Goal: Communication & Community: Answer question/provide support

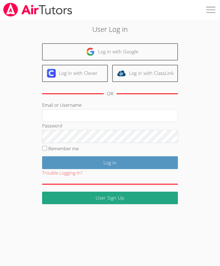
click at [141, 116] on input "Email or Username" at bounding box center [110, 115] width 136 height 13
type input "Leoabbasi"
click at [125, 160] on input "Log in" at bounding box center [110, 162] width 136 height 13
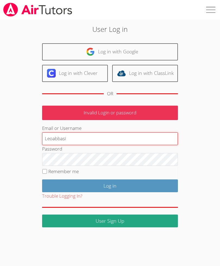
click at [63, 140] on input "Leoabbasi" at bounding box center [110, 138] width 136 height 13
type input "Labbasi@bhusd.com"
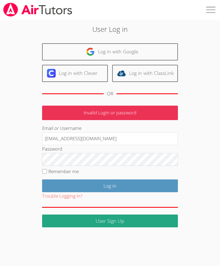
click at [124, 185] on input "Log in" at bounding box center [110, 185] width 136 height 13
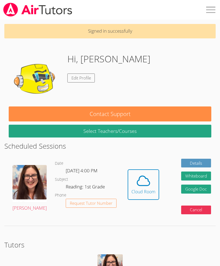
click at [138, 186] on icon at bounding box center [143, 180] width 15 height 15
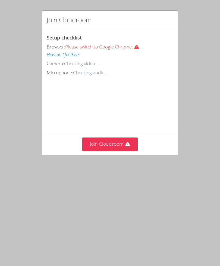
click at [122, 142] on button "Join Cloudroom" at bounding box center [110, 143] width 56 height 13
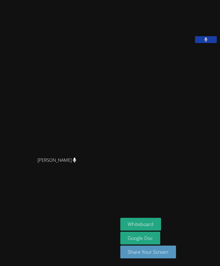
click at [219, 121] on aside "Leo Abassi Whiteboard Google Doc Share Your Screen" at bounding box center [169, 133] width 102 height 266
click at [208, 42] on icon at bounding box center [207, 39] width 4 height 5
click at [207, 42] on icon at bounding box center [206, 39] width 6 height 5
click at [210, 43] on button at bounding box center [206, 39] width 22 height 7
click at [211, 43] on button at bounding box center [206, 39] width 22 height 7
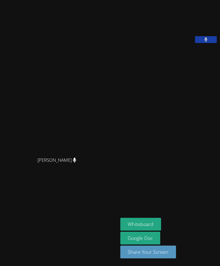
click at [216, 43] on button at bounding box center [206, 39] width 22 height 7
click at [208, 42] on icon at bounding box center [206, 39] width 3 height 5
click at [212, 43] on button at bounding box center [206, 39] width 22 height 7
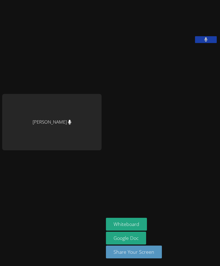
click at [208, 43] on button at bounding box center [206, 39] width 22 height 7
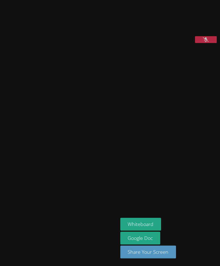
click at [212, 43] on button at bounding box center [206, 39] width 22 height 7
click at [207, 42] on icon at bounding box center [206, 39] width 3 height 5
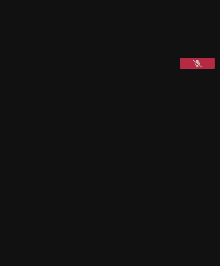
click at [203, 42] on icon at bounding box center [206, 39] width 6 height 5
click at [205, 42] on icon at bounding box center [206, 39] width 3 height 5
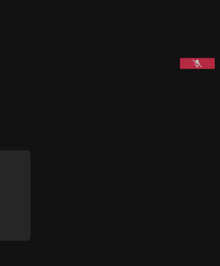
click at [203, 42] on icon at bounding box center [206, 39] width 6 height 5
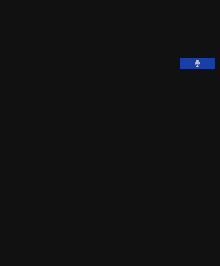
click at [195, 43] on button at bounding box center [206, 39] width 22 height 7
click at [203, 42] on icon at bounding box center [206, 39] width 6 height 5
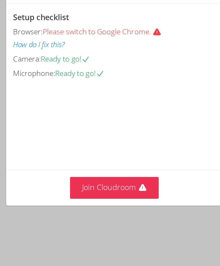
click at [125, 143] on icon at bounding box center [127, 144] width 5 height 5
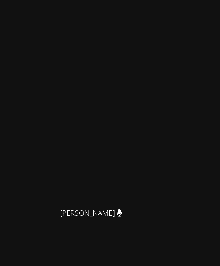
click at [26, 102] on video at bounding box center [59, 122] width 82 height 64
click at [23, 105] on video at bounding box center [59, 122] width 82 height 64
click at [25, 100] on video at bounding box center [59, 122] width 82 height 64
click at [21, 105] on video at bounding box center [59, 122] width 82 height 64
click at [18, 102] on video at bounding box center [59, 122] width 82 height 64
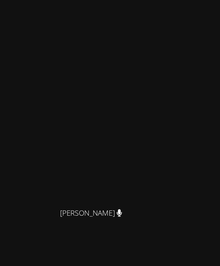
click at [18, 103] on video at bounding box center [59, 122] width 82 height 64
click at [18, 102] on video at bounding box center [59, 122] width 82 height 64
click at [18, 101] on video at bounding box center [59, 122] width 82 height 64
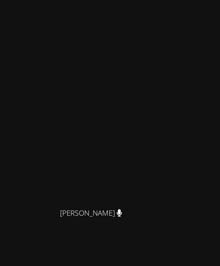
click at [18, 102] on video at bounding box center [59, 122] width 82 height 64
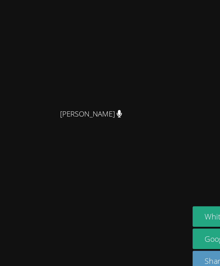
scroll to position [17, 0]
click at [23, 119] on div "[PERSON_NAME]" at bounding box center [59, 133] width 114 height 262
click at [66, 90] on video at bounding box center [59, 122] width 82 height 64
click at [78, 90] on video at bounding box center [59, 122] width 82 height 64
click at [72, 90] on video at bounding box center [59, 122] width 82 height 64
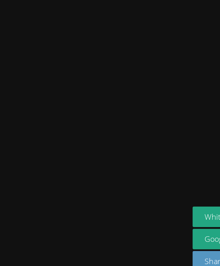
click at [78, 90] on video at bounding box center [59, 122] width 82 height 64
click at [76, 90] on video at bounding box center [59, 122] width 82 height 64
click at [73, 90] on video at bounding box center [59, 122] width 82 height 64
click at [18, 90] on video at bounding box center [59, 122] width 82 height 64
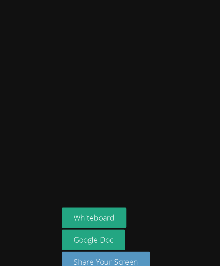
click at [121, 218] on button "Whiteboard" at bounding box center [141, 224] width 41 height 13
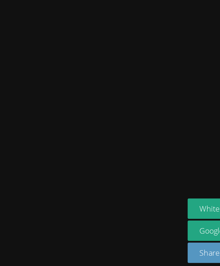
click at [81, 90] on video at bounding box center [59, 122] width 82 height 64
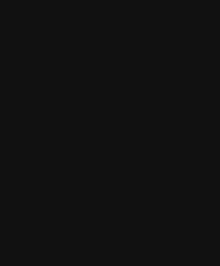
scroll to position [0, 0]
click at [195, 43] on button at bounding box center [206, 39] width 22 height 7
click at [2, 8] on div "[PERSON_NAME]" at bounding box center [59, 133] width 114 height 262
click at [2, 7] on div "[PERSON_NAME]" at bounding box center [59, 133] width 114 height 262
click at [195, 43] on button at bounding box center [206, 39] width 22 height 7
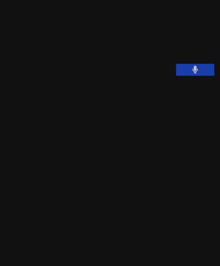
click at [205, 42] on icon at bounding box center [206, 39] width 3 height 5
click at [49, 93] on video at bounding box center [59, 122] width 82 height 64
click at [26, 90] on video at bounding box center [59, 122] width 82 height 64
click at [45, 90] on video at bounding box center [59, 122] width 82 height 64
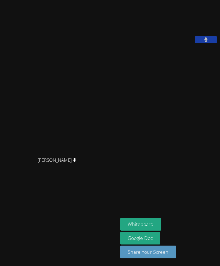
click at [121, 231] on button "Whiteboard" at bounding box center [141, 224] width 41 height 13
